Goal: Task Accomplishment & Management: Use online tool/utility

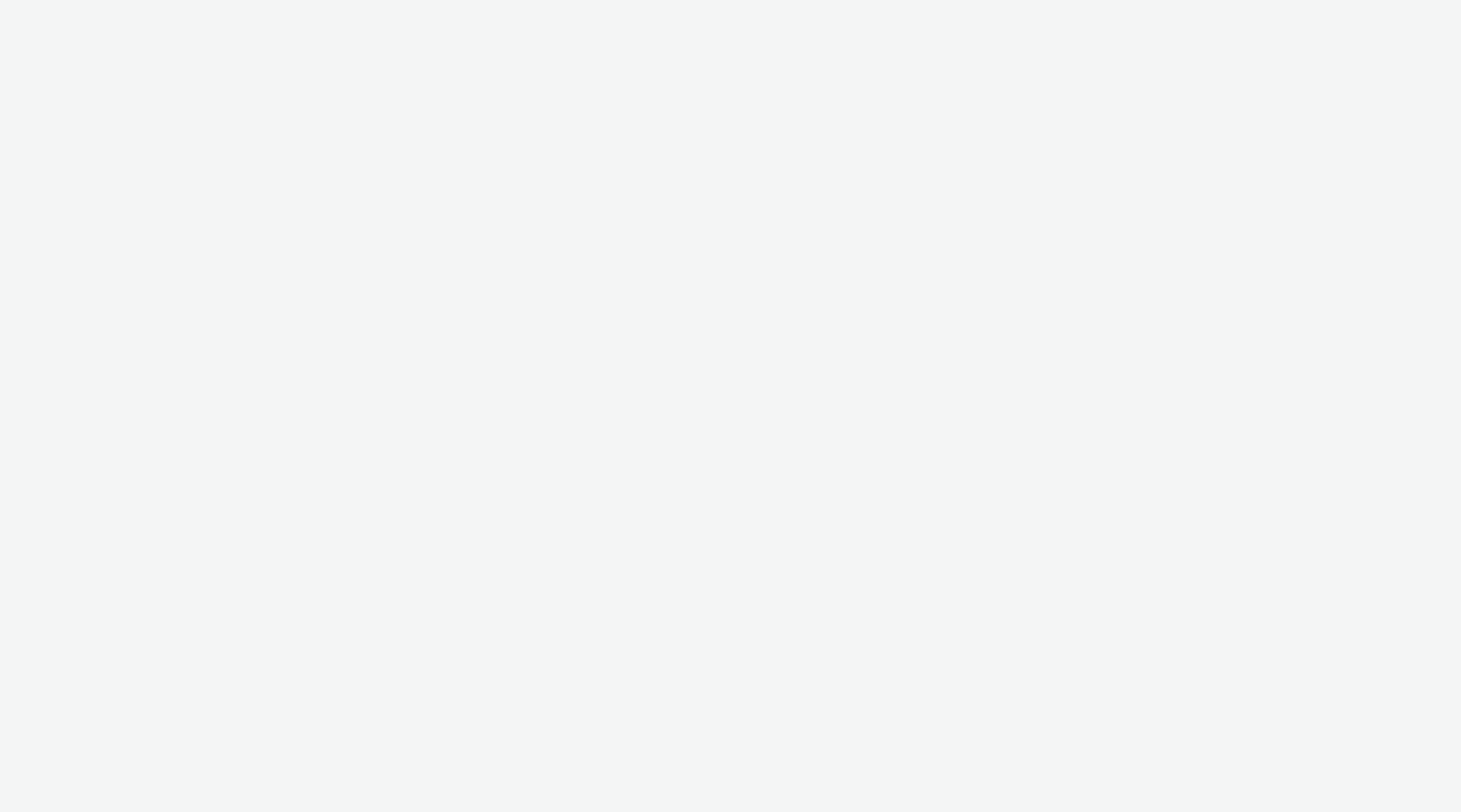
select select "38ed0f18-cbca-4106-be45-330e11e5f0af"
select select "f42c2087-8482-4af0-9099-e05519206007"
select select "9bcd8e0d-5764-4b89-88fe-b89ee02050ce"
select select "b9dae05b-e3f1-4ff2-954b-b373158465c4"
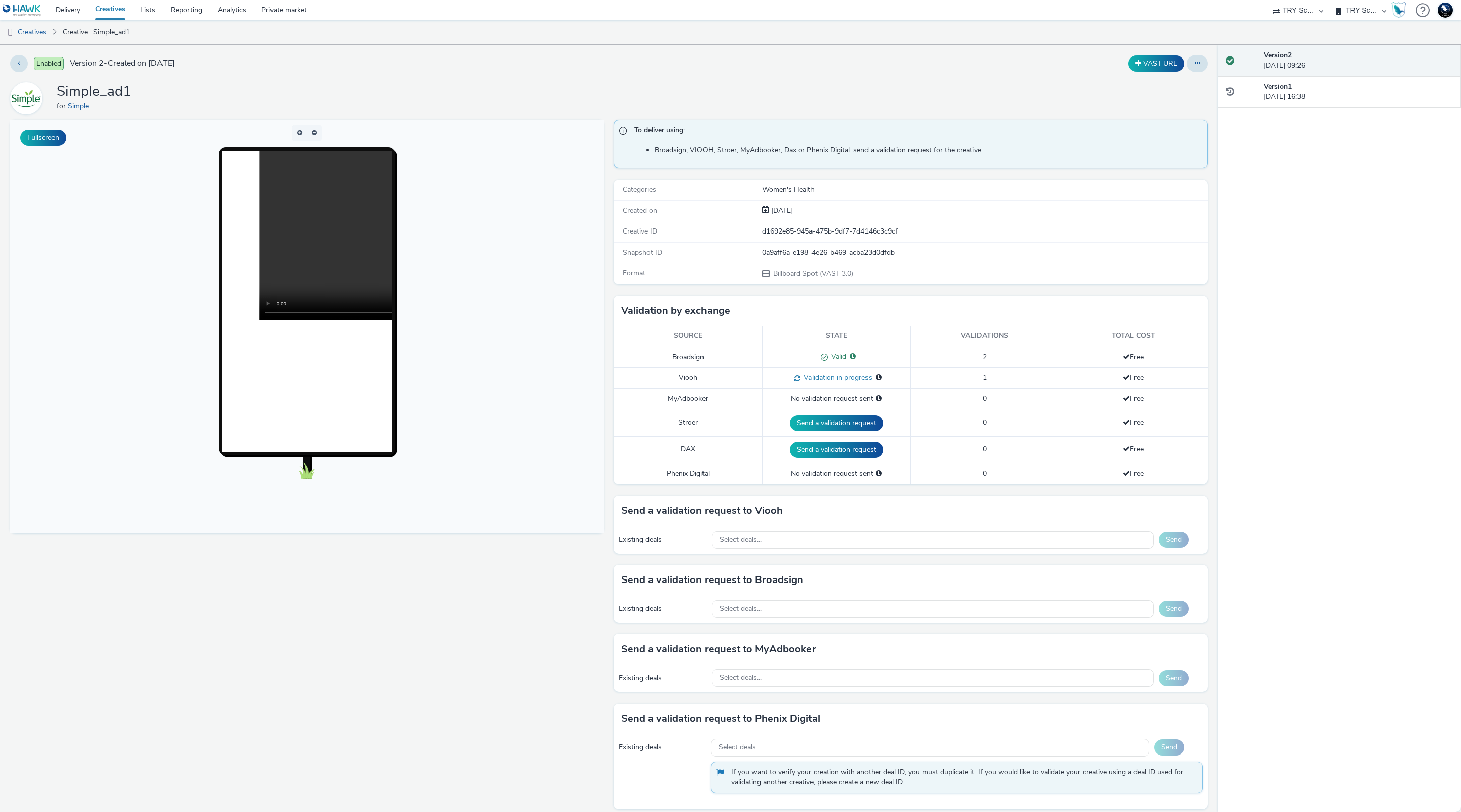
click at [81, 106] on link "Simple" at bounding box center [80, 106] width 25 height 10
